Goal: Information Seeking & Learning: Learn about a topic

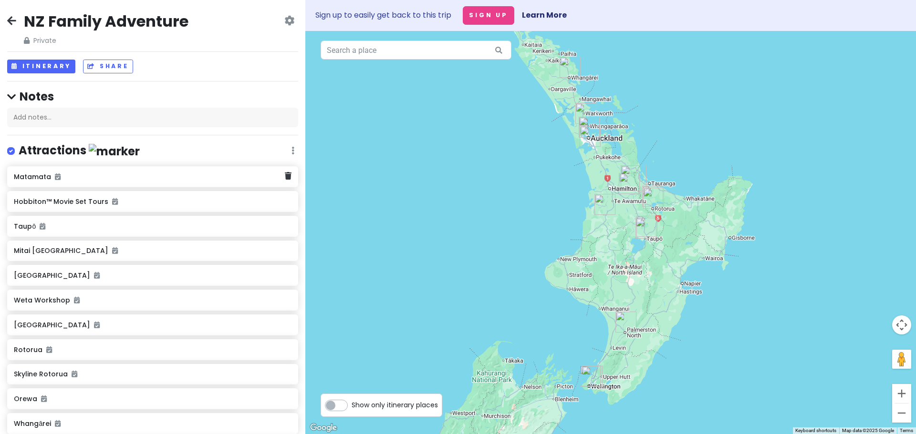
click at [39, 180] on h6 "Matamata" at bounding box center [149, 177] width 270 height 9
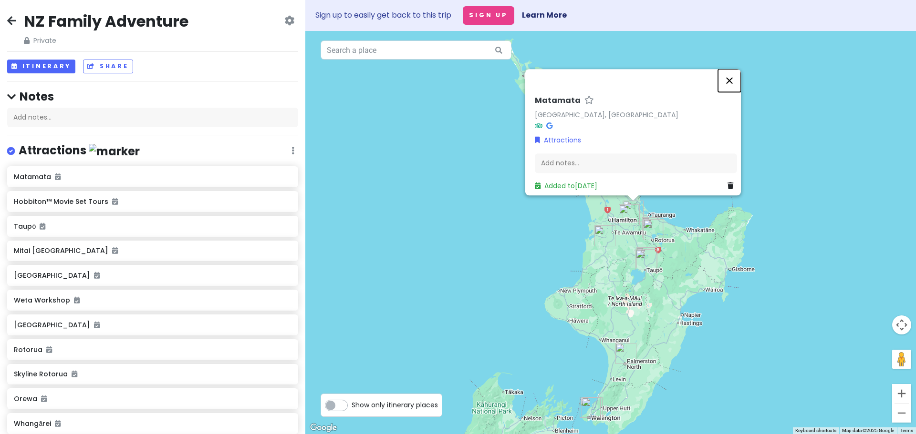
click at [735, 76] on button "Close" at bounding box center [729, 80] width 23 height 23
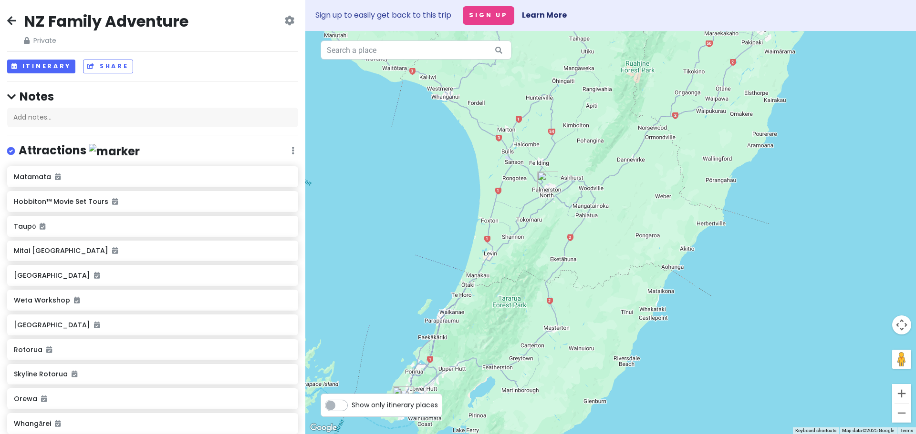
drag, startPoint x: 629, startPoint y: 367, endPoint x: 376, endPoint y: 138, distance: 340.4
click at [376, 138] on div at bounding box center [610, 232] width 610 height 403
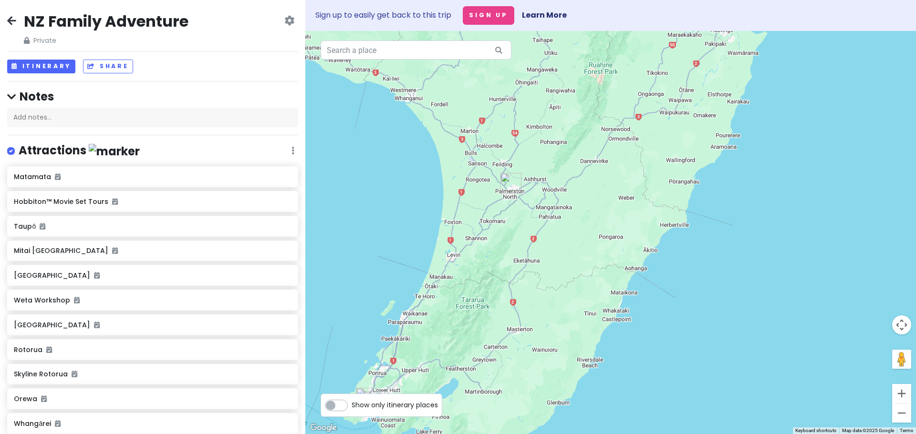
drag, startPoint x: 702, startPoint y: 286, endPoint x: 674, endPoint y: 319, distance: 42.7
click at [674, 319] on div at bounding box center [610, 232] width 610 height 403
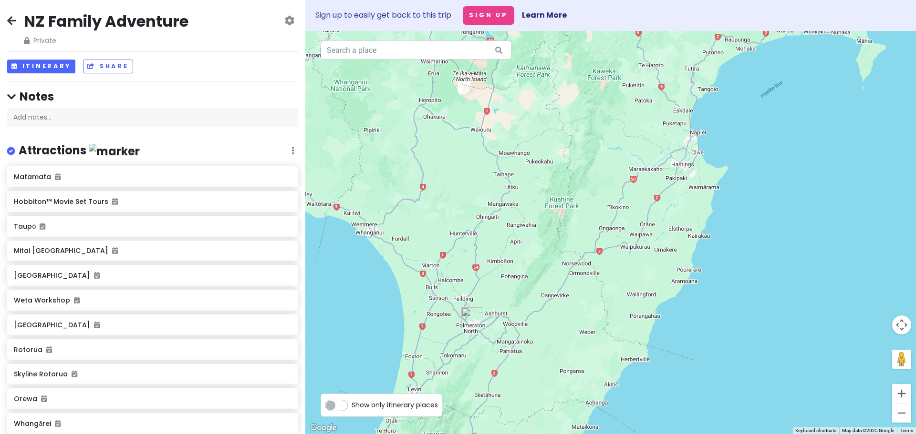
drag, startPoint x: 732, startPoint y: 154, endPoint x: 694, endPoint y: 282, distance: 133.3
click at [694, 282] on div at bounding box center [610, 232] width 610 height 403
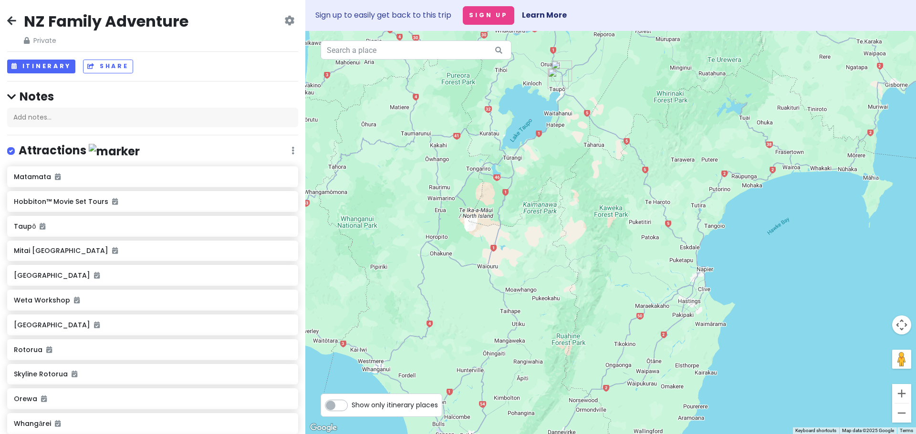
drag, startPoint x: 774, startPoint y: 130, endPoint x: 781, endPoint y: 269, distance: 139.4
click at [781, 269] on div at bounding box center [610, 232] width 610 height 403
click at [35, 179] on h6 "Matamata" at bounding box center [149, 177] width 270 height 9
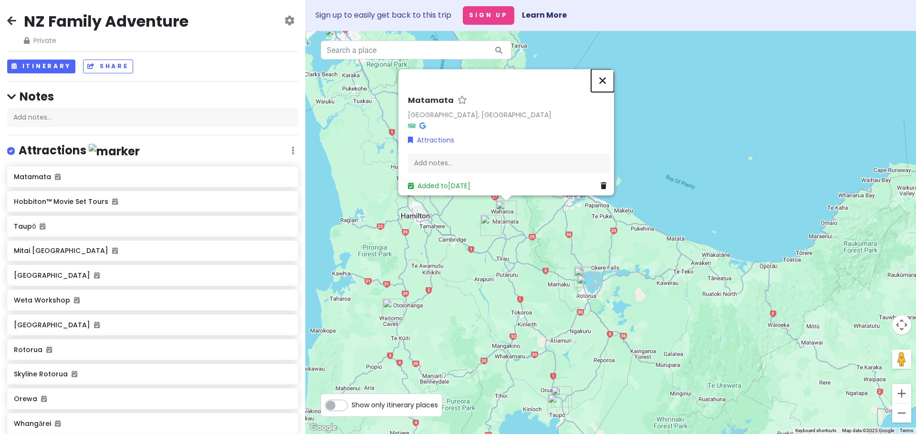
click at [604, 76] on button "Close" at bounding box center [602, 80] width 23 height 23
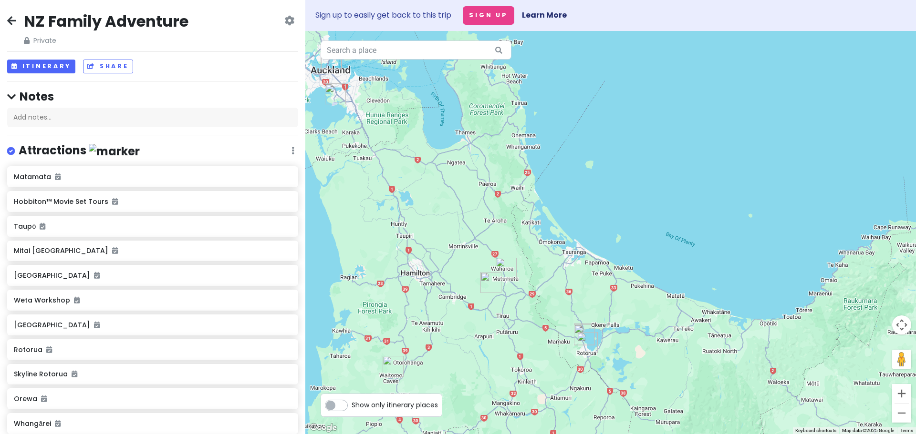
drag, startPoint x: 511, startPoint y: 108, endPoint x: 511, endPoint y: 167, distance: 59.1
click at [511, 167] on div at bounding box center [610, 232] width 610 height 403
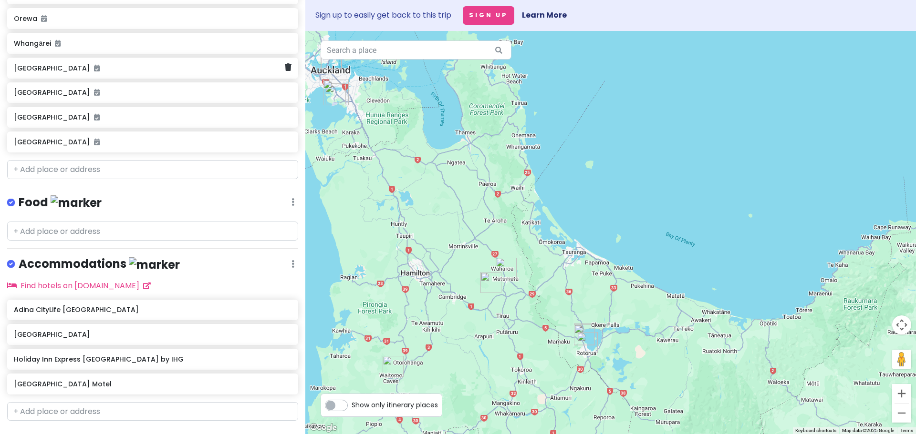
scroll to position [382, 0]
click at [34, 145] on h6 "[GEOGRAPHIC_DATA]" at bounding box center [149, 141] width 270 height 9
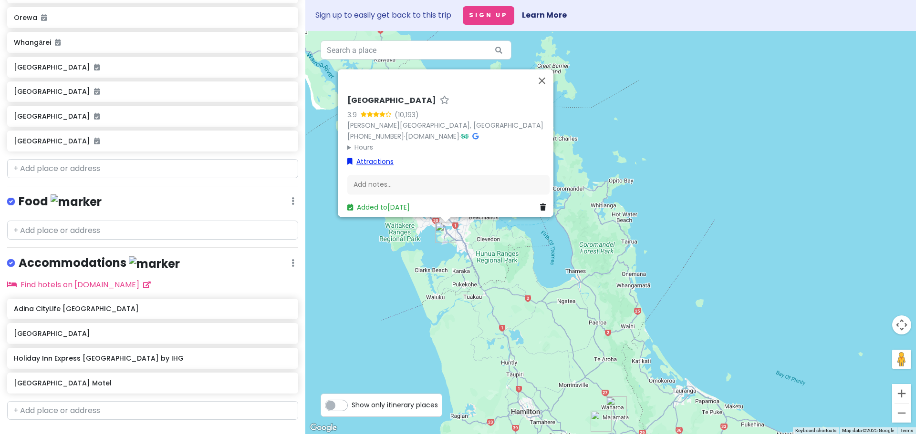
click at [368, 157] on link "Attractions" at bounding box center [370, 162] width 46 height 10
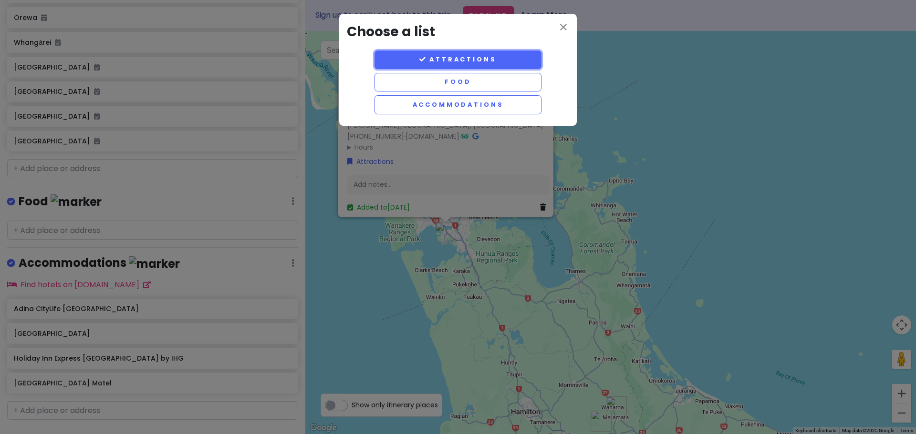
click at [455, 58] on button "Attractions" at bounding box center [457, 60] width 167 height 19
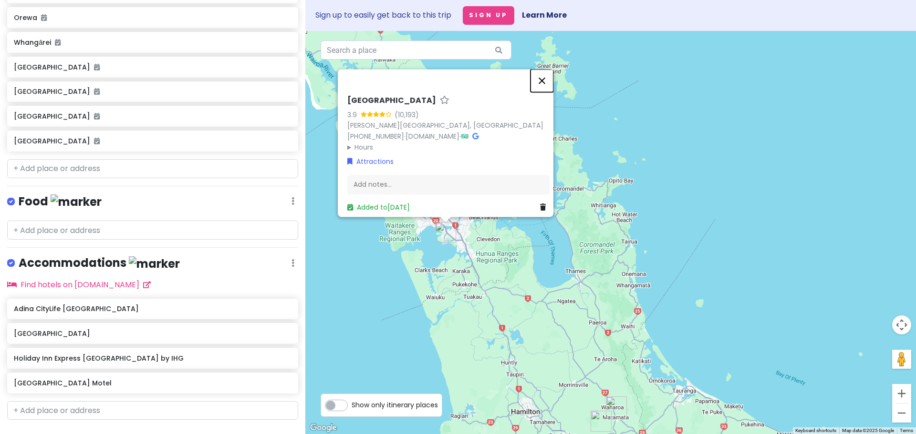
click at [544, 72] on button "Close" at bounding box center [541, 81] width 23 height 23
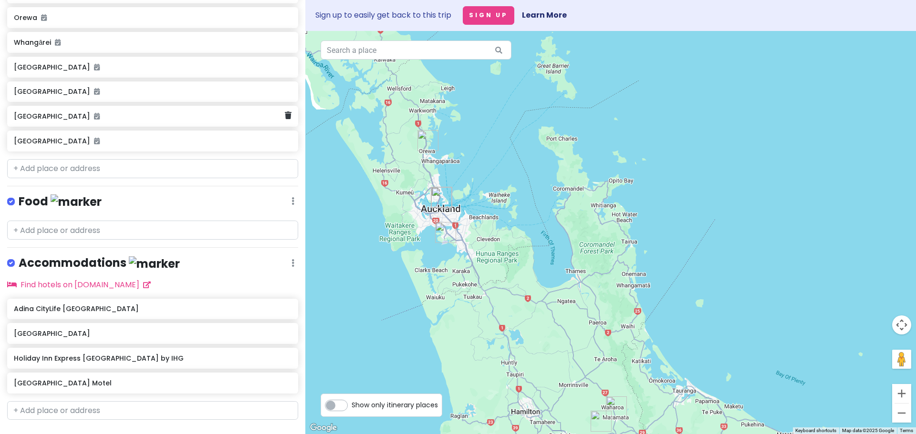
click at [35, 118] on h6 "[GEOGRAPHIC_DATA]" at bounding box center [149, 116] width 270 height 9
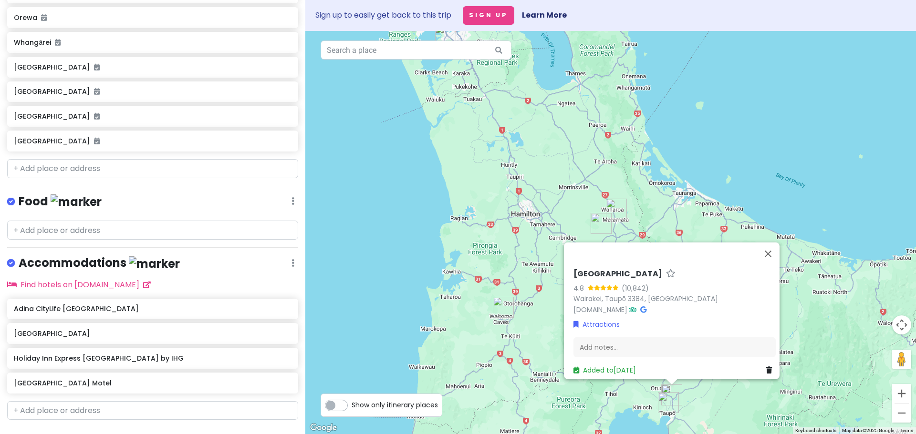
click at [591, 269] on h6 "[GEOGRAPHIC_DATA]" at bounding box center [617, 274] width 89 height 10
click at [594, 294] on link "Wairakei, Taupō 3384, [GEOGRAPHIC_DATA]" at bounding box center [645, 299] width 145 height 10
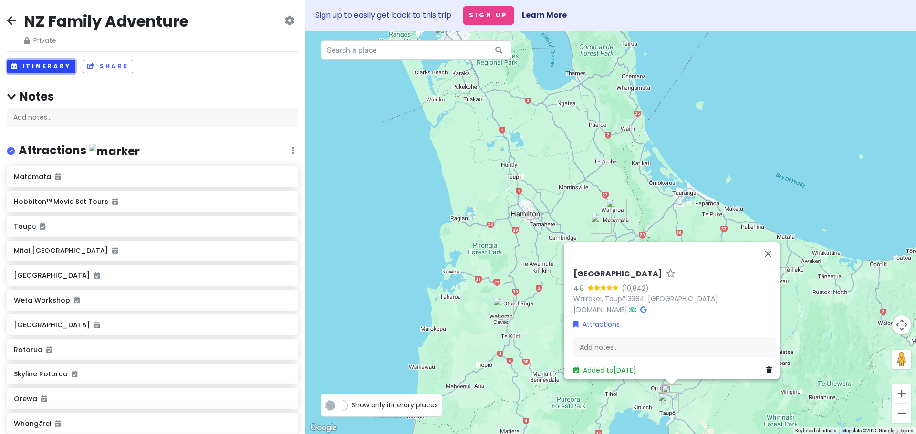
click at [44, 68] on button "Itinerary" at bounding box center [41, 67] width 68 height 14
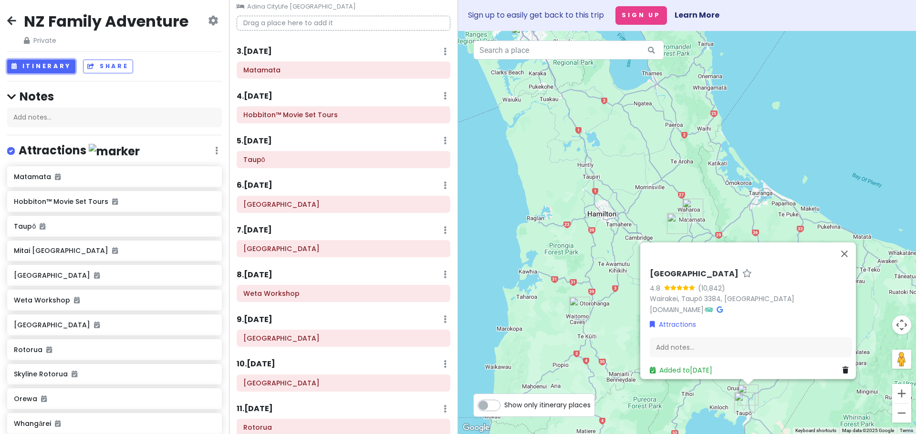
scroll to position [95, 0]
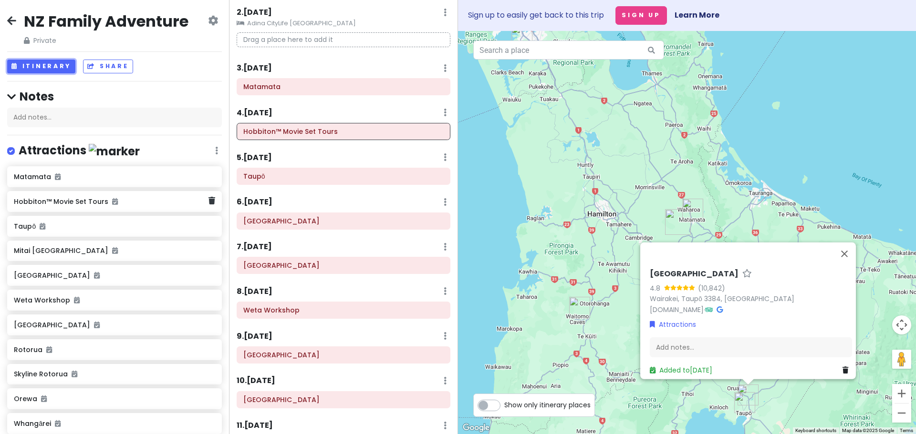
click at [69, 205] on h6 "Hobbiton™ Movie Set Tours" at bounding box center [111, 201] width 194 height 9
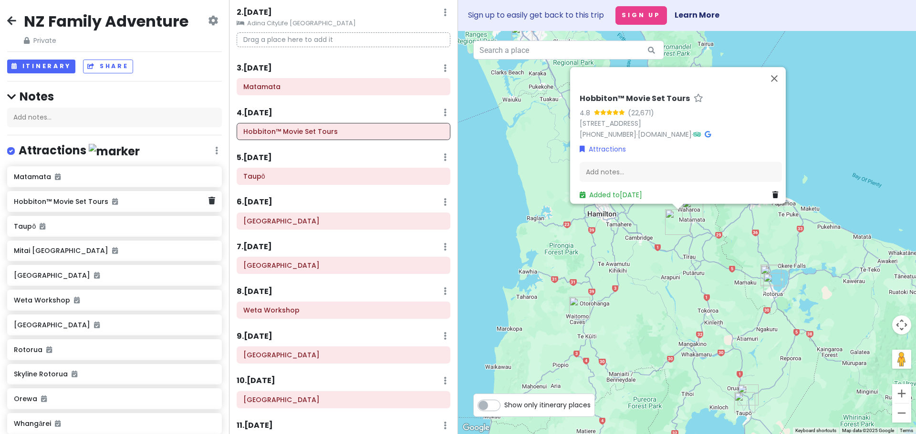
click at [69, 205] on h6 "Hobbiton™ Movie Set Tours" at bounding box center [111, 201] width 194 height 9
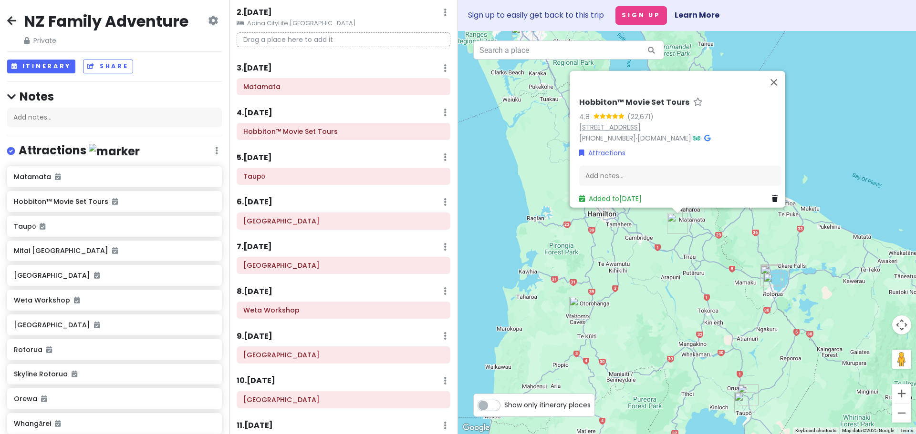
click at [606, 123] on link "[STREET_ADDRESS]" at bounding box center [610, 128] width 62 height 10
click at [26, 230] on h6 "Taupō" at bounding box center [111, 226] width 194 height 9
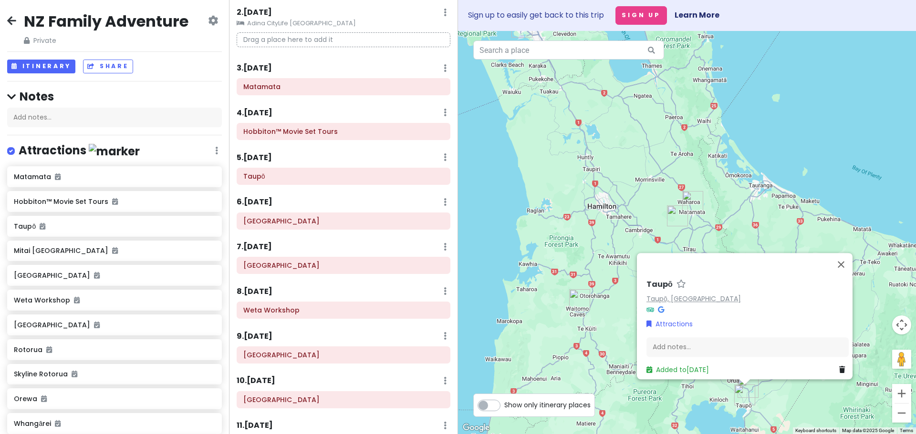
click at [671, 294] on link "Taupō, [GEOGRAPHIC_DATA]" at bounding box center [693, 299] width 94 height 10
click at [37, 253] on h6 "Mitai [GEOGRAPHIC_DATA]" at bounding box center [111, 251] width 194 height 9
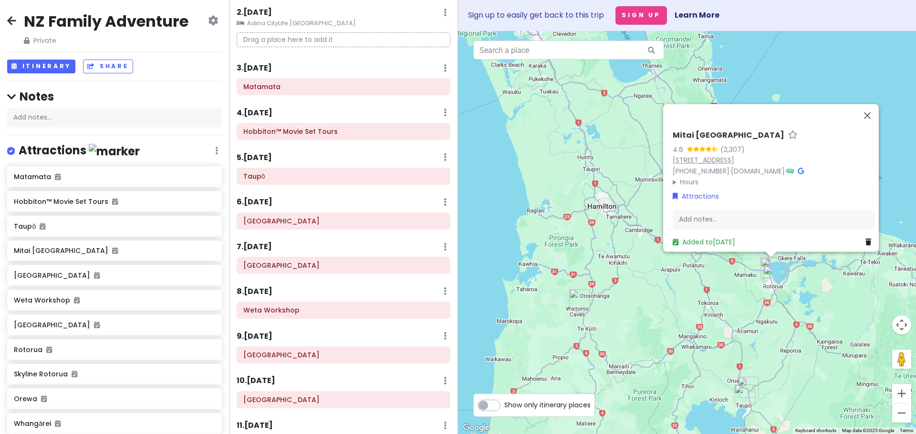
click at [678, 156] on link "[STREET_ADDRESS]" at bounding box center [703, 161] width 62 height 10
click at [35, 279] on div "[GEOGRAPHIC_DATA]" at bounding box center [111, 275] width 194 height 13
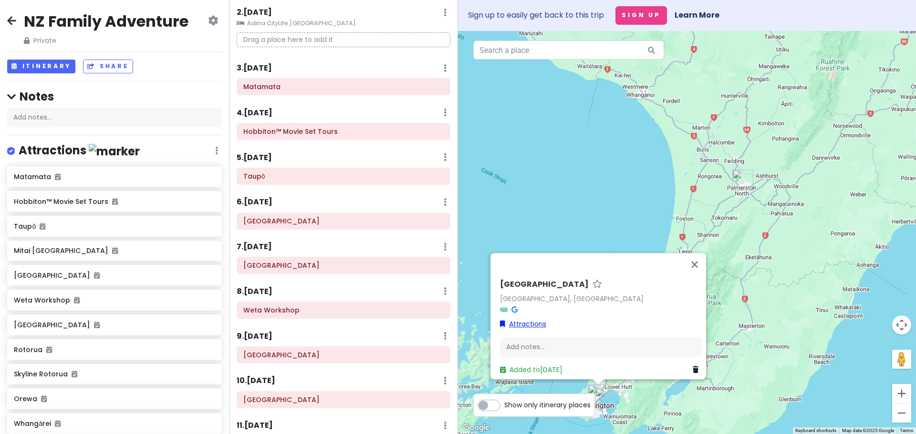
click at [527, 320] on link "Attractions" at bounding box center [523, 325] width 46 height 10
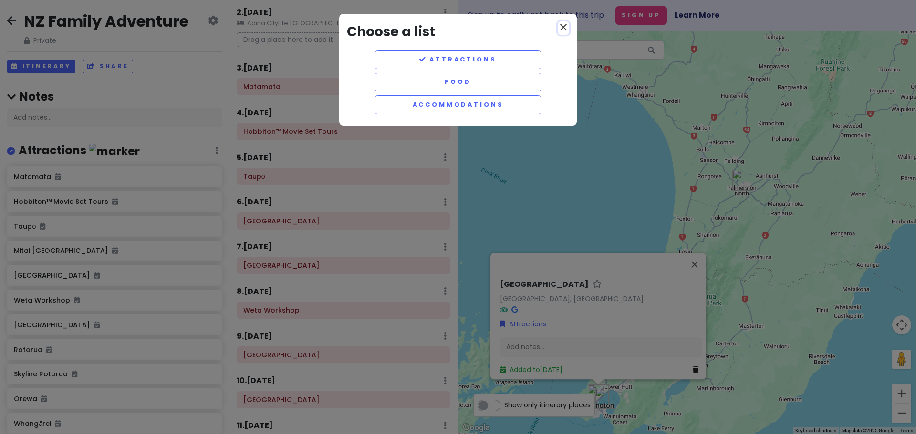
click at [565, 28] on icon "close" at bounding box center [563, 26] width 11 height 11
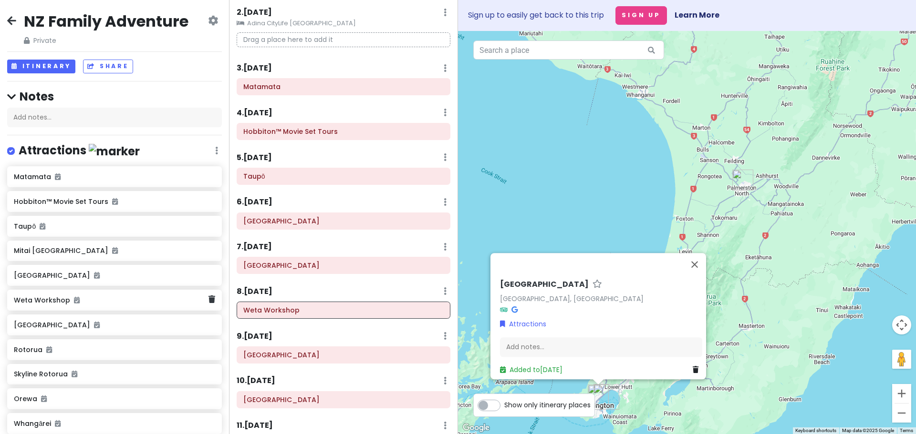
click at [44, 306] on div "Weta Workshop" at bounding box center [111, 300] width 194 height 13
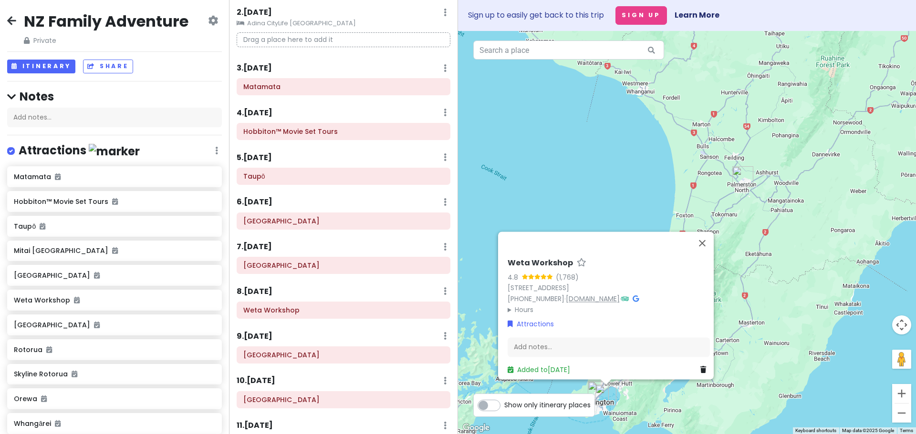
click at [572, 295] on link "[DOMAIN_NAME]" at bounding box center [593, 300] width 54 height 10
click at [47, 329] on h6 "[GEOGRAPHIC_DATA]" at bounding box center [111, 325] width 194 height 9
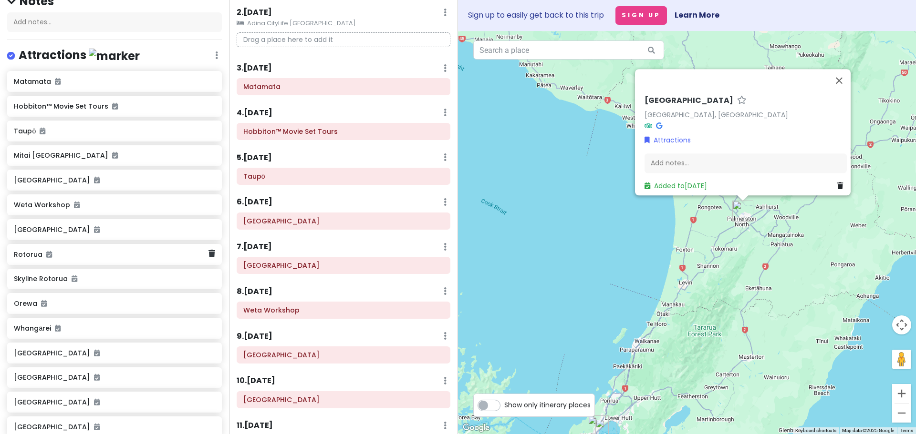
click at [32, 256] on h6 "Rotorua" at bounding box center [111, 254] width 194 height 9
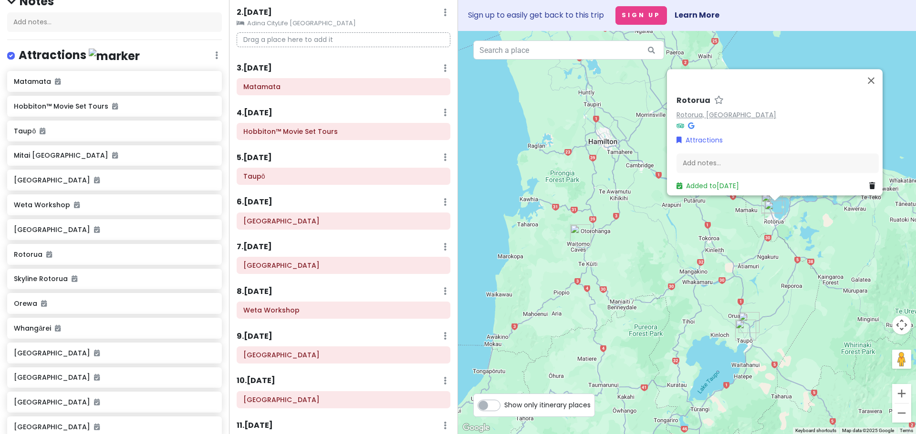
click at [695, 111] on link "Rotorua, [GEOGRAPHIC_DATA]" at bounding box center [726, 115] width 100 height 10
click at [44, 281] on h6 "Skyline Rotorua" at bounding box center [111, 279] width 194 height 9
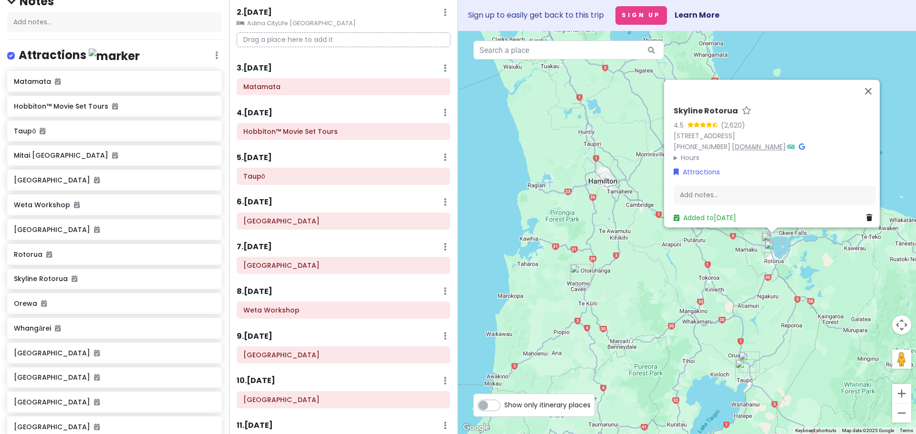
click at [754, 143] on link "[DOMAIN_NAME]" at bounding box center [759, 148] width 54 height 10
click at [28, 307] on h6 "Orewa" at bounding box center [111, 304] width 194 height 9
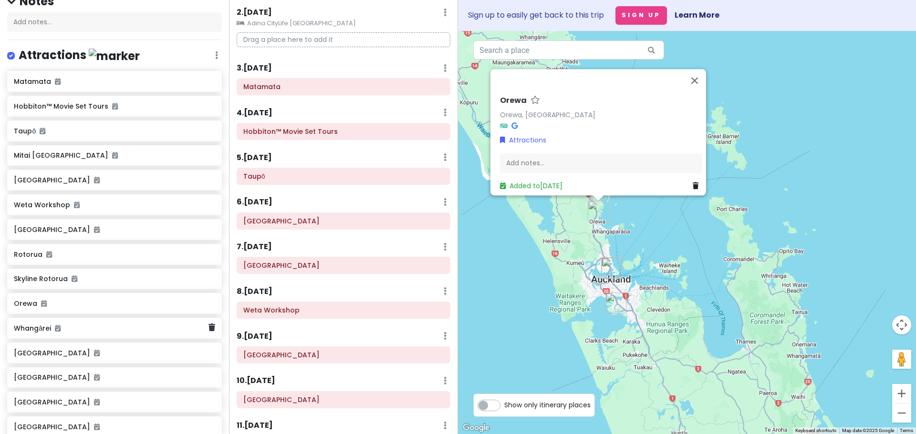
click at [30, 332] on div "Whangārei" at bounding box center [111, 328] width 194 height 13
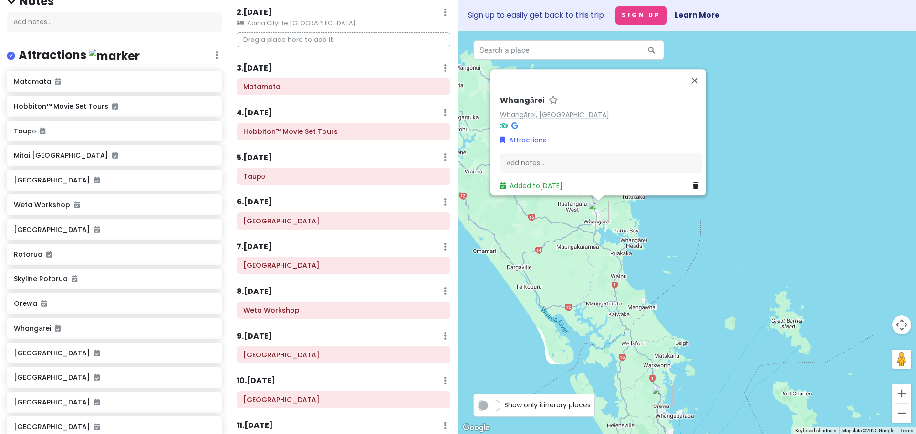
click at [528, 110] on link "Whangārei, [GEOGRAPHIC_DATA]" at bounding box center [554, 115] width 109 height 10
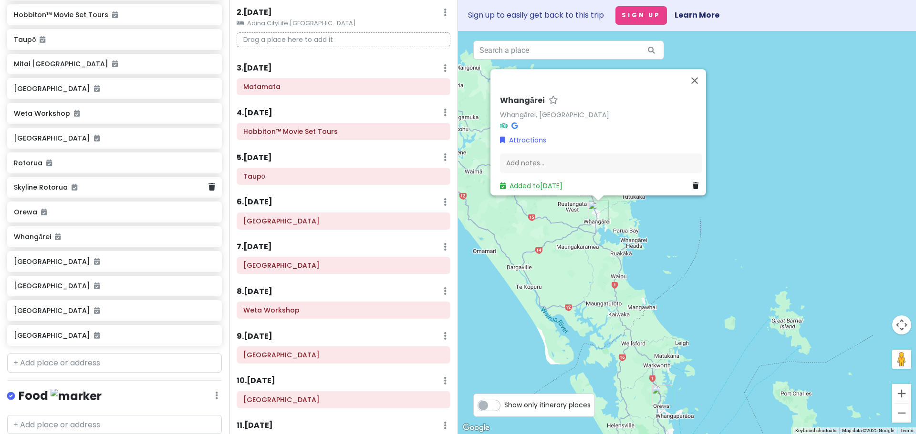
scroll to position [191, 0]
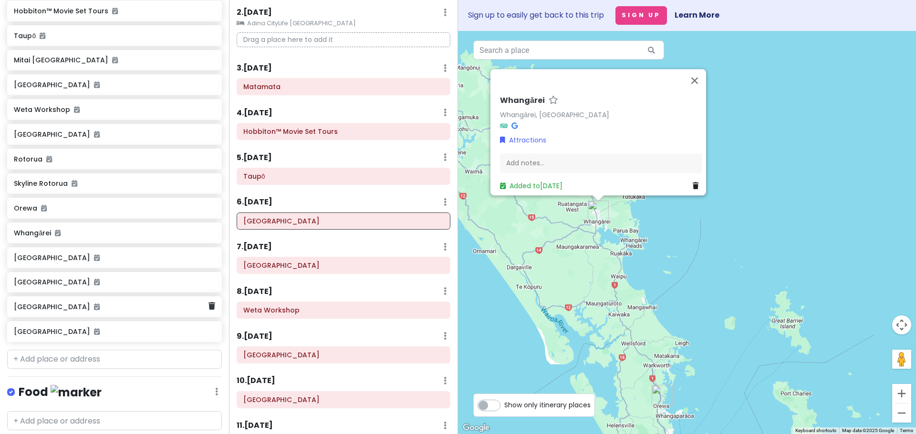
click at [34, 310] on h6 "[GEOGRAPHIC_DATA]" at bounding box center [111, 307] width 194 height 9
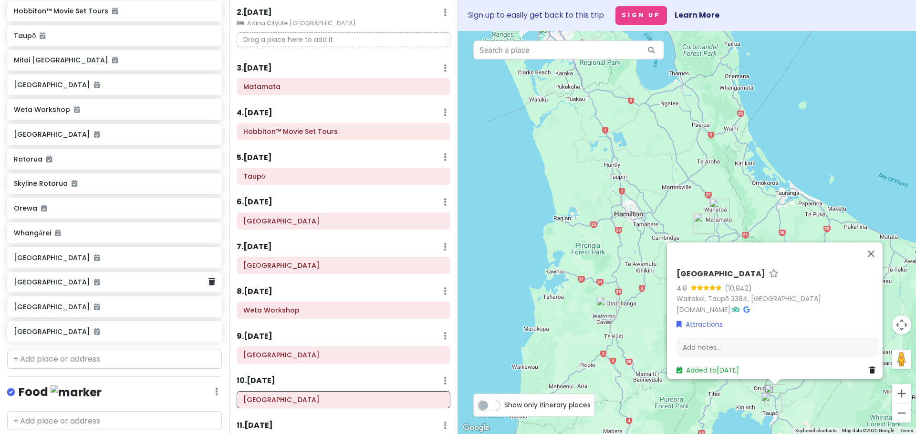
click at [38, 286] on h6 "[GEOGRAPHIC_DATA]" at bounding box center [111, 282] width 194 height 9
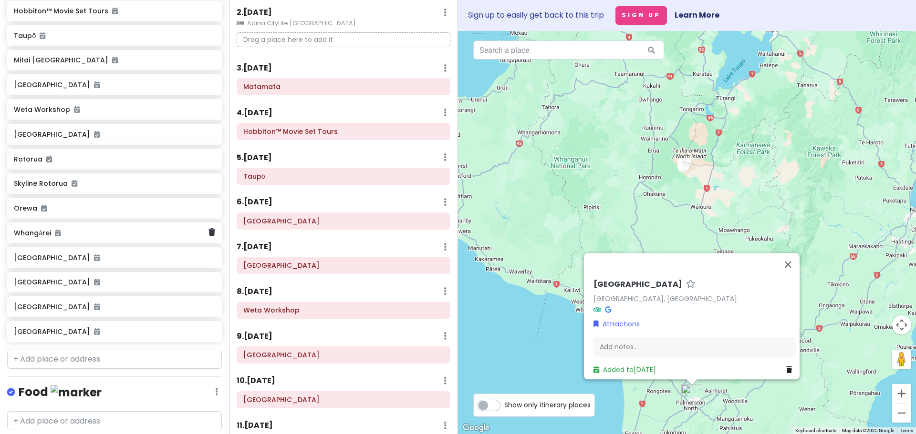
click at [39, 233] on h6 "Whangārei" at bounding box center [111, 233] width 194 height 9
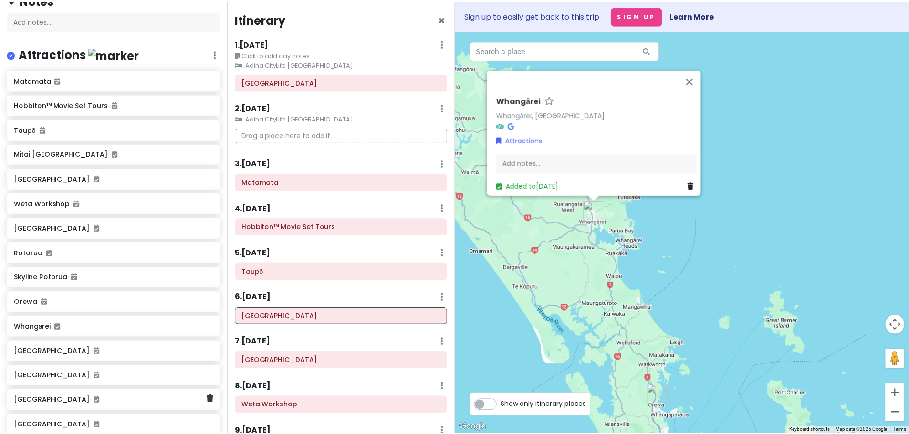
scroll to position [0, 0]
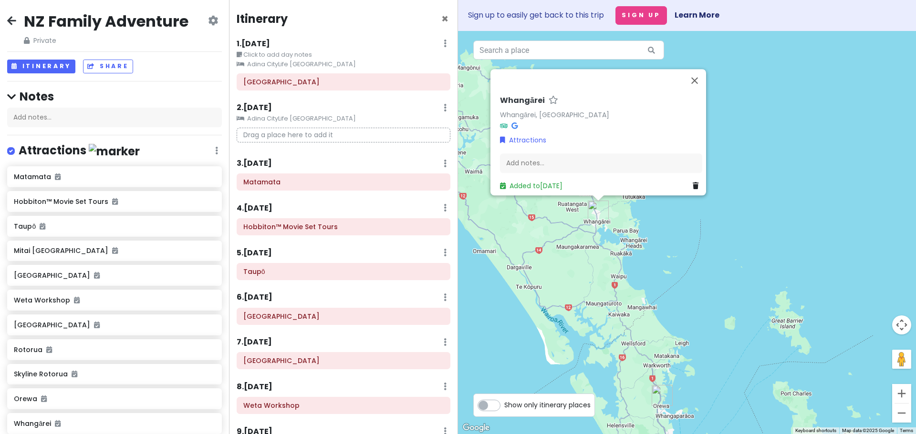
click at [7, 20] on div "NZ Family Adventure Private Change Dates Make a Copy Delete Trip Go Pro ⚡️ Give…" at bounding box center [114, 217] width 229 height 434
click at [13, 21] on icon at bounding box center [11, 21] width 9 height 8
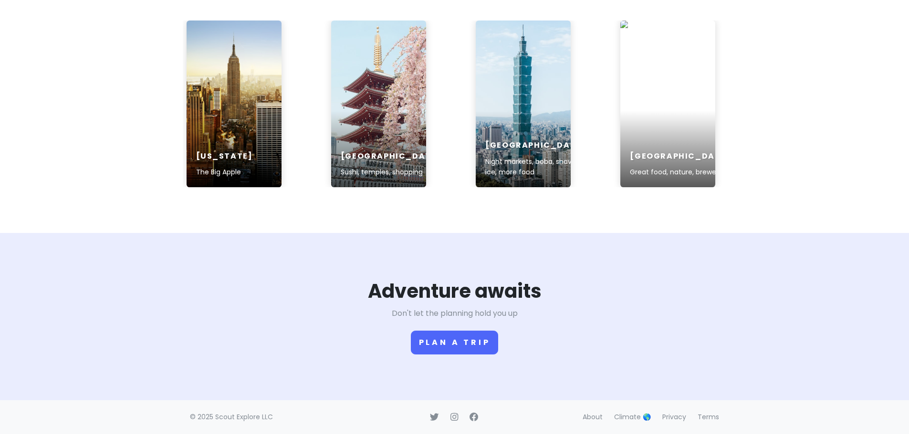
scroll to position [1521, 0]
